Goal: Task Accomplishment & Management: Complete application form

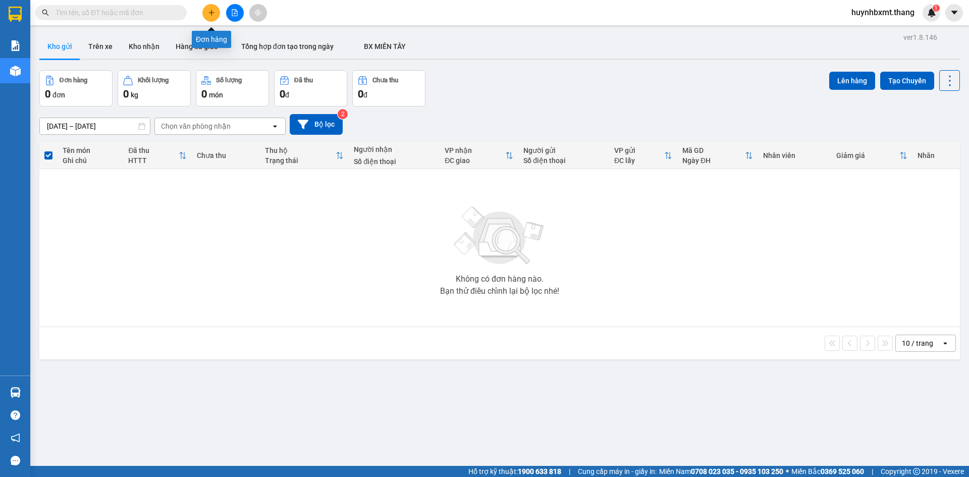
click at [215, 11] on button at bounding box center [211, 13] width 18 height 18
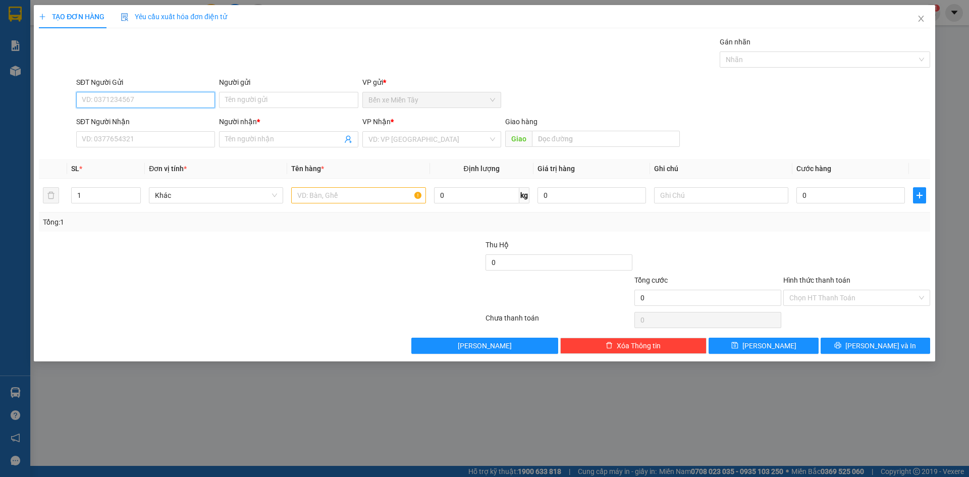
click at [132, 99] on input "SĐT Người Gửi" at bounding box center [145, 100] width 139 height 16
click at [150, 100] on input "SĐT Người Gửi" at bounding box center [145, 100] width 139 height 16
type input "0975945489"
click at [243, 88] on div "Người gửi" at bounding box center [288, 84] width 139 height 15
click at [250, 103] on input "Người gửi" at bounding box center [288, 100] width 139 height 16
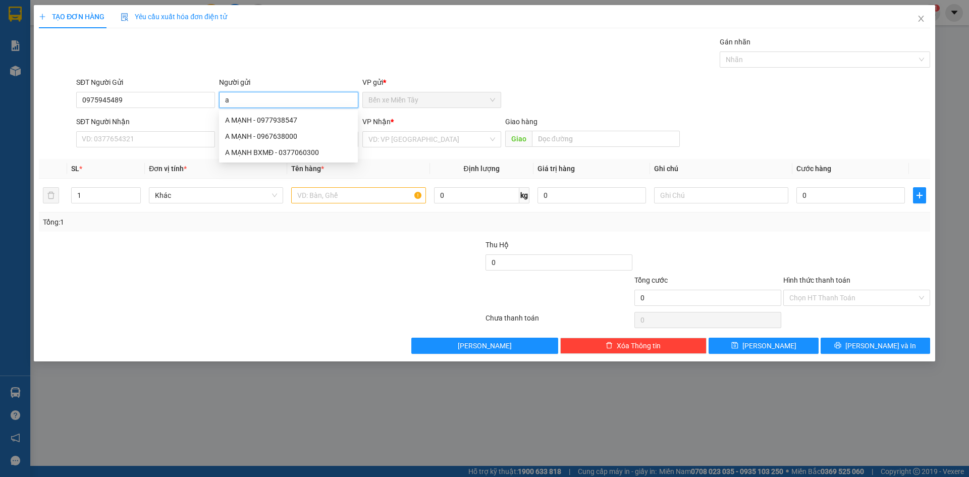
type input "a"
type input "A MẠNH"
click at [161, 136] on input "SĐT Người Nhận" at bounding box center [145, 139] width 139 height 16
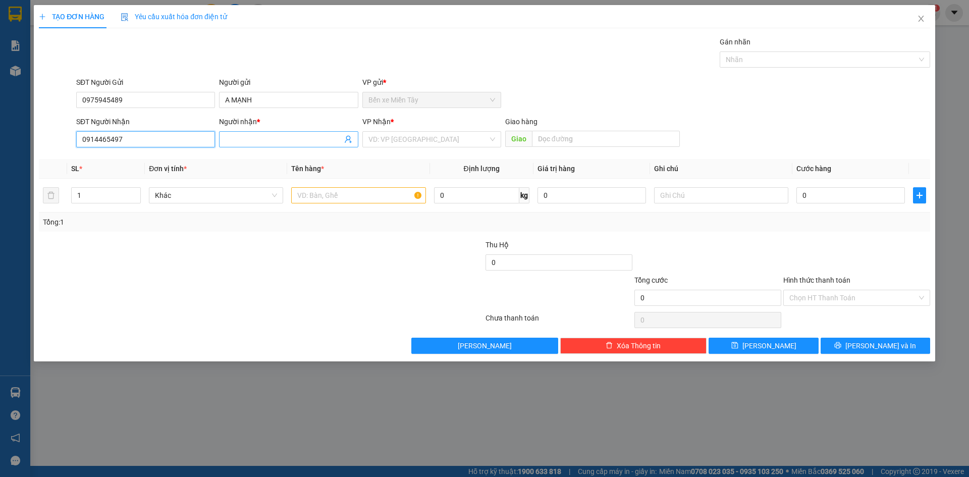
type input "0914465497"
click at [317, 137] on input "Người nhận *" at bounding box center [283, 139] width 117 height 11
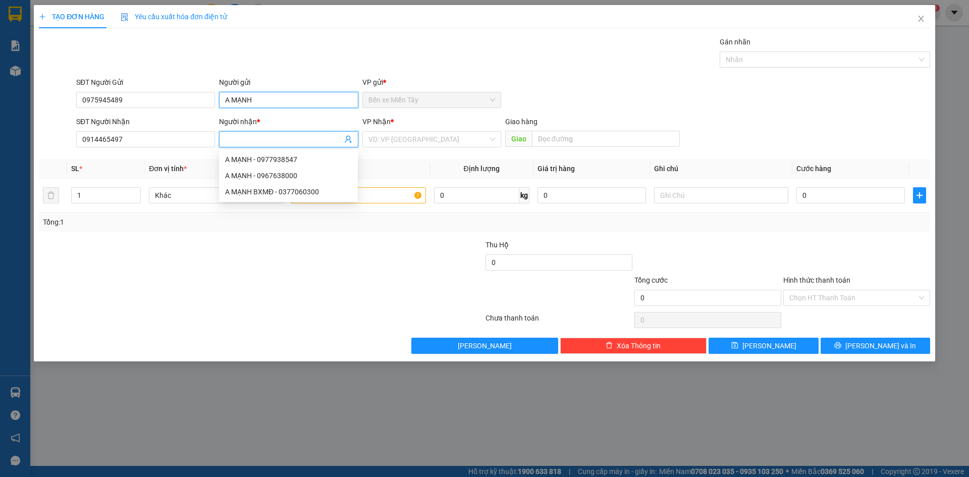
click at [257, 102] on input "A MẠNH" at bounding box center [288, 100] width 139 height 16
click at [401, 95] on span "Bến xe Miền Tây" at bounding box center [431, 99] width 127 height 15
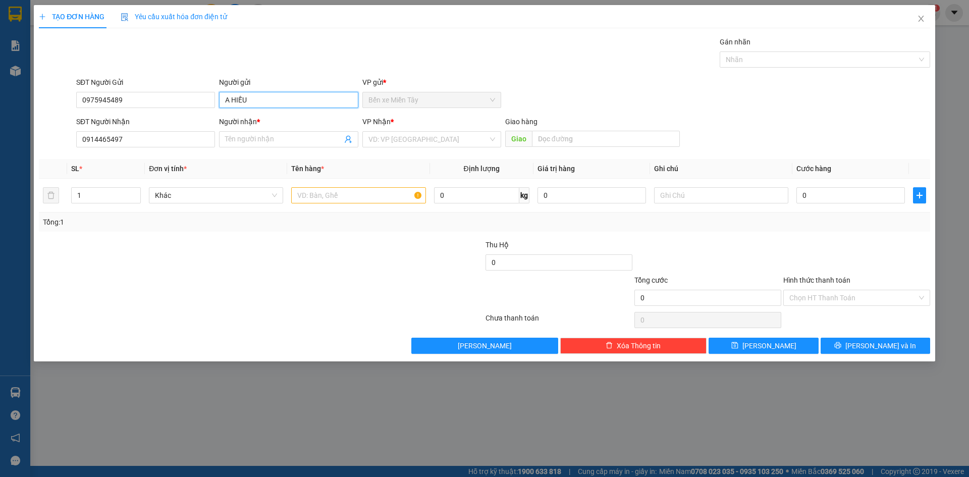
type input "A HIẾU"
drag, startPoint x: 298, startPoint y: 129, endPoint x: 302, endPoint y: 133, distance: 5.4
click at [298, 129] on div "Người nhận *" at bounding box center [288, 123] width 139 height 15
click at [304, 137] on input "Người nhận *" at bounding box center [283, 139] width 117 height 11
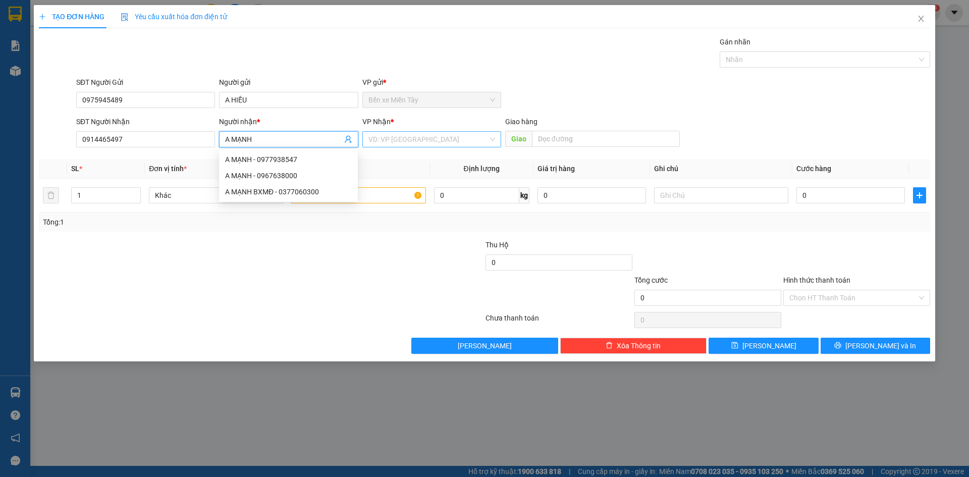
type input "A MẠNH"
click at [377, 139] on input "search" at bounding box center [428, 139] width 120 height 15
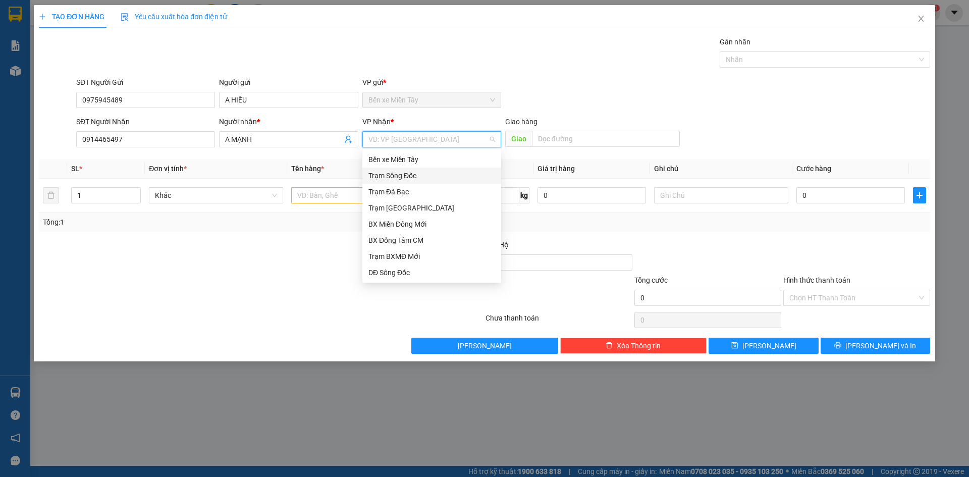
click at [425, 174] on div "Trạm Sông Đốc" at bounding box center [431, 175] width 127 height 11
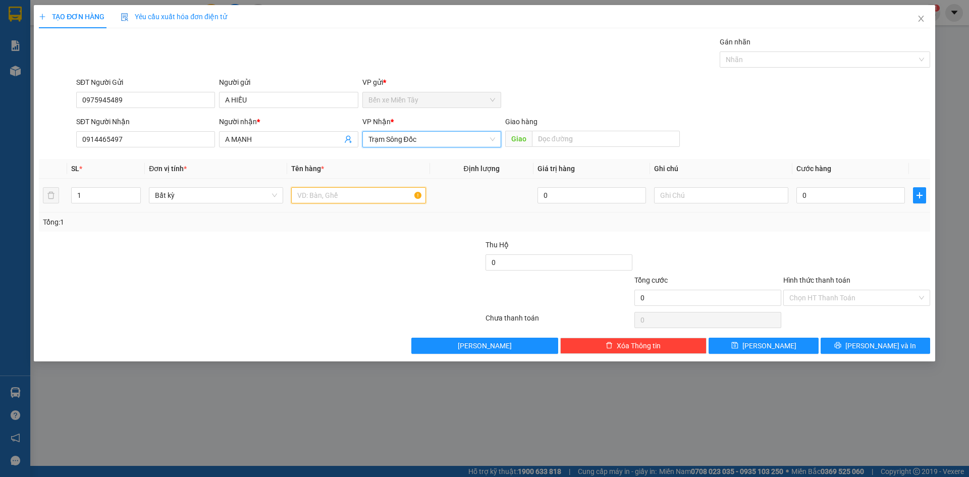
click at [379, 196] on input "text" at bounding box center [358, 195] width 134 height 16
type input "1 THÙNG TEM"
click at [835, 197] on input "0" at bounding box center [850, 195] width 109 height 16
type input "06"
type input "6"
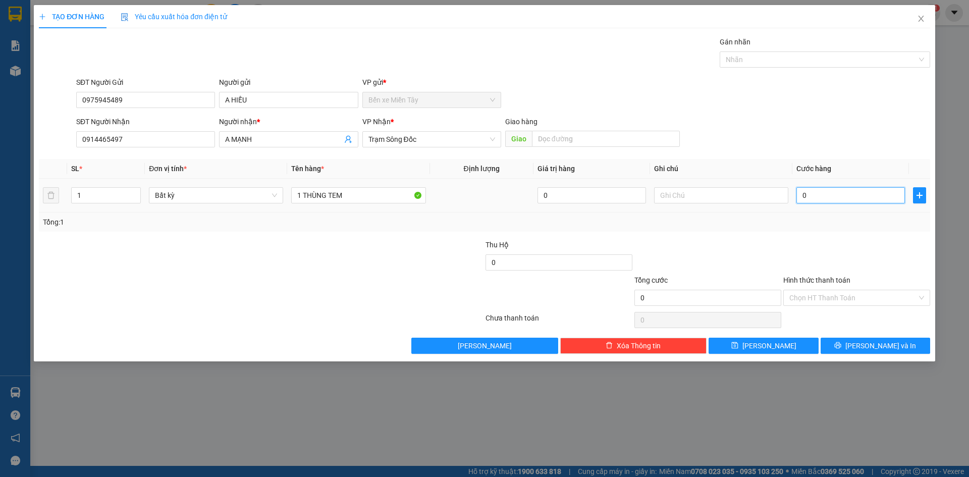
type input "6"
type input "060"
type input "60"
type input "0.600"
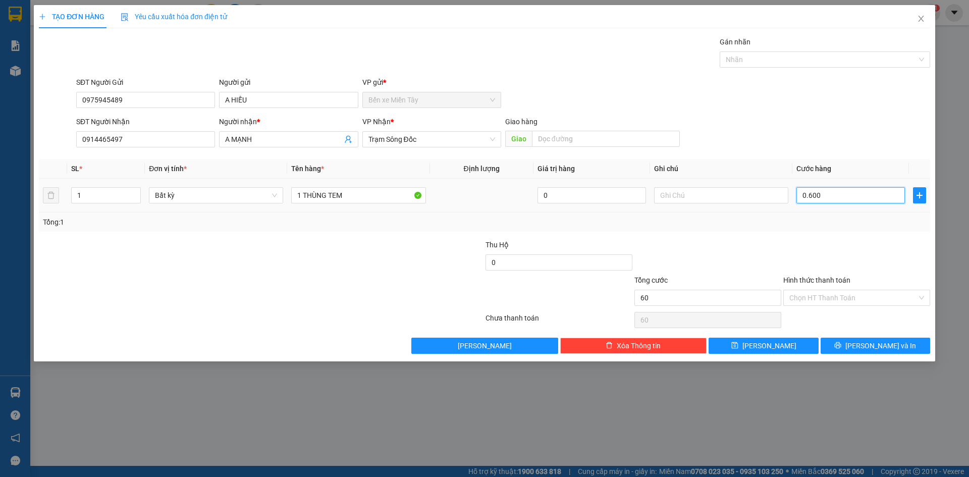
type input "600"
type input "06.000"
type input "6.000"
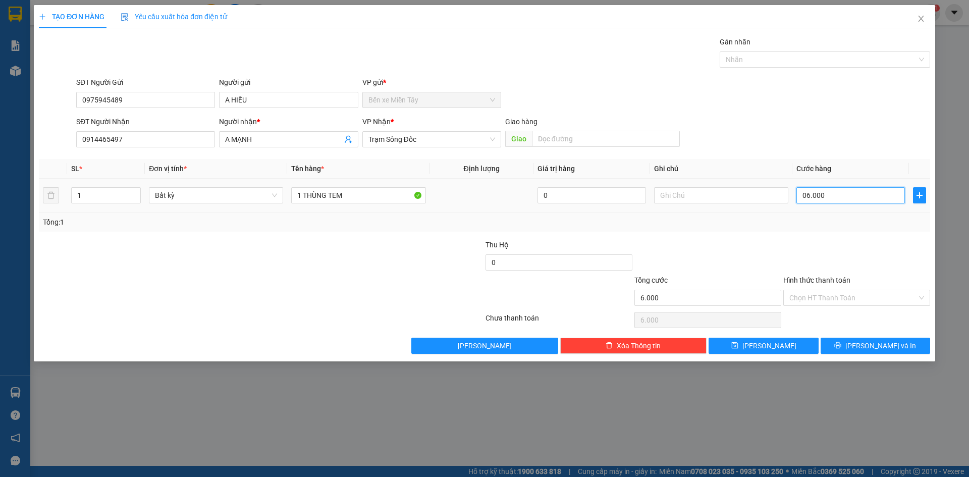
drag, startPoint x: 806, startPoint y: 192, endPoint x: 801, endPoint y: 194, distance: 5.3
click at [801, 194] on input "06.000" at bounding box center [850, 195] width 109 height 16
click at [837, 194] on input "6.000" at bounding box center [850, 195] width 109 height 16
paste input "0"
type input "60.000"
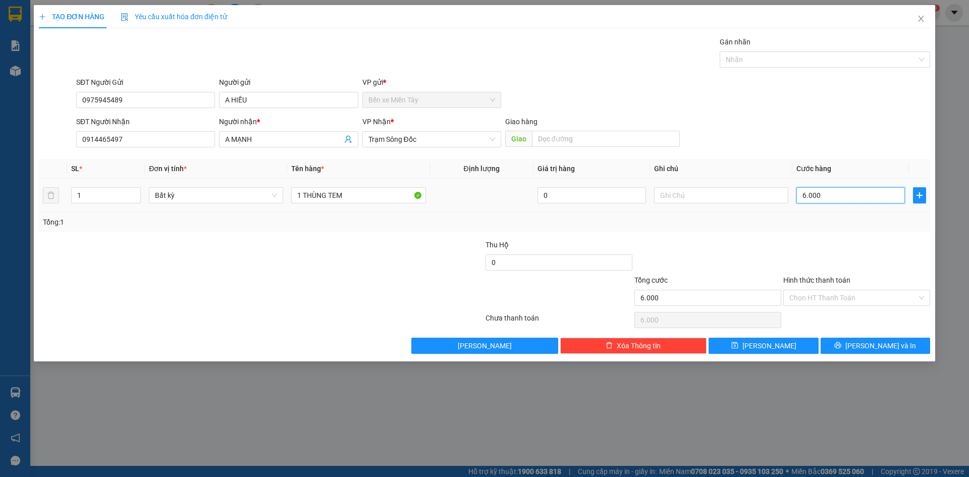
type input "60.000"
click at [685, 195] on input "text" at bounding box center [721, 195] width 134 height 16
type input "50H 80185"
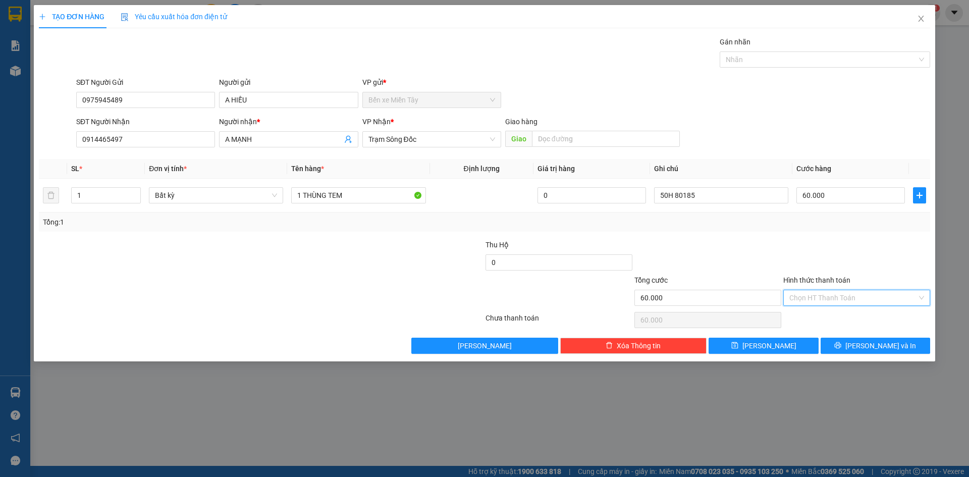
click at [807, 301] on input "Hình thức thanh toán" at bounding box center [853, 297] width 128 height 15
click at [818, 318] on div "Tại văn phòng" at bounding box center [856, 317] width 135 height 11
type input "0"
click at [896, 346] on button "[PERSON_NAME] và In" at bounding box center [876, 346] width 110 height 16
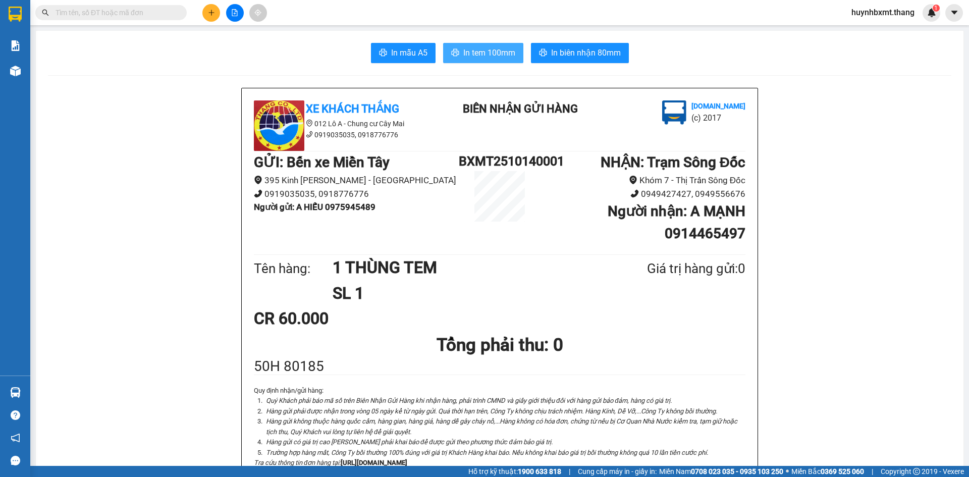
drag, startPoint x: 502, startPoint y: 55, endPoint x: 517, endPoint y: 32, distance: 27.6
click at [502, 54] on span "In tem 100mm" at bounding box center [489, 52] width 52 height 13
click at [467, 55] on span "In tem 100mm" at bounding box center [489, 52] width 52 height 13
click at [561, 49] on span "In biên nhận 80mm" at bounding box center [586, 52] width 70 height 13
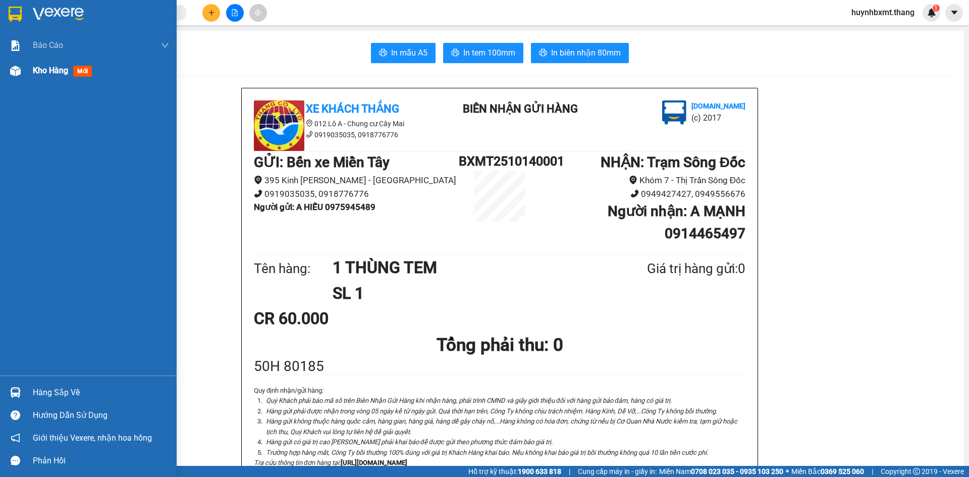
click at [51, 71] on span "Kho hàng" at bounding box center [50, 71] width 35 height 10
